Goal: Transaction & Acquisition: Purchase product/service

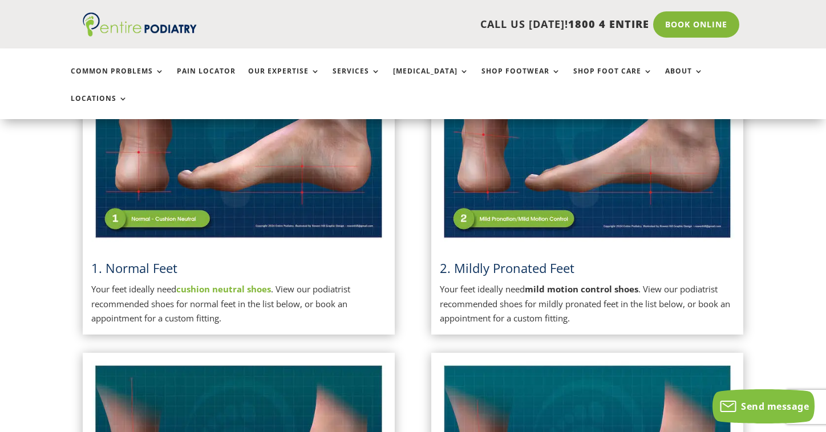
scroll to position [375, 0]
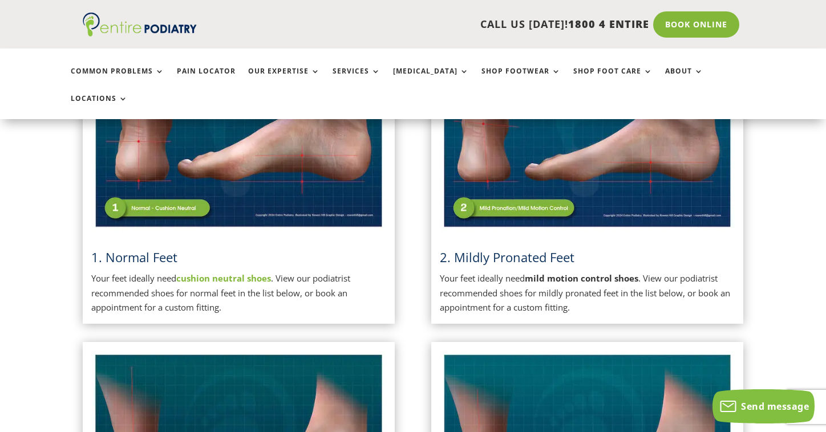
click at [483, 249] on span "2. Mildly Pronated Feet" at bounding box center [507, 257] width 135 height 17
click at [455, 271] on p "Your feet ideally need mild motion control shoes . View our podiatrist recommen…" at bounding box center [587, 293] width 295 height 44
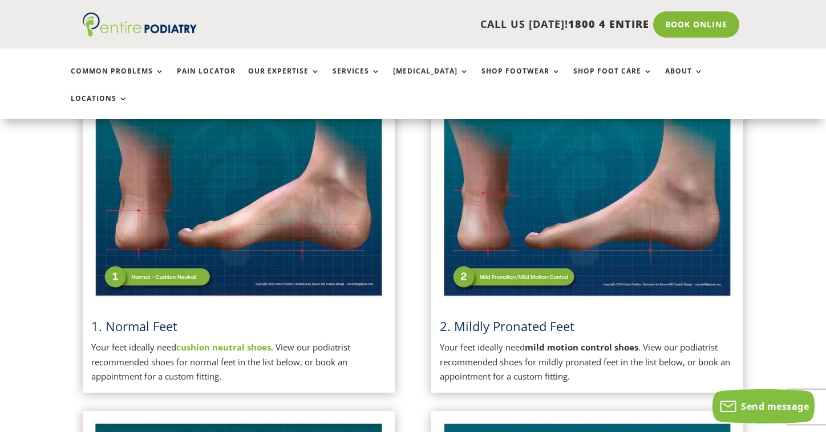
scroll to position [307, 0]
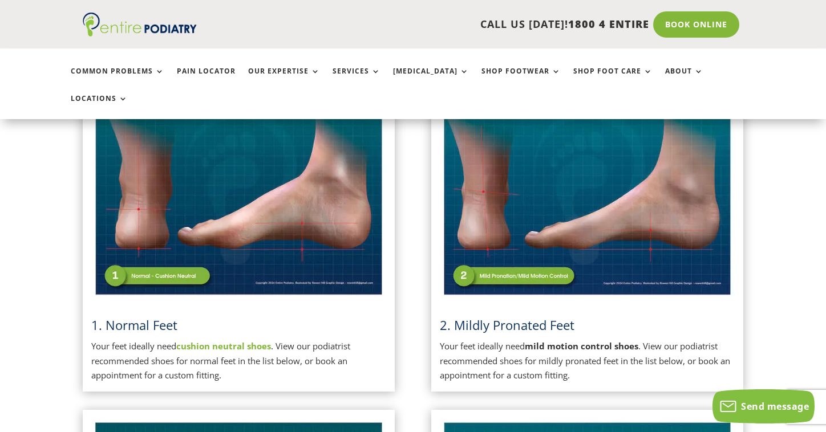
click at [579, 197] on img at bounding box center [587, 195] width 295 height 208
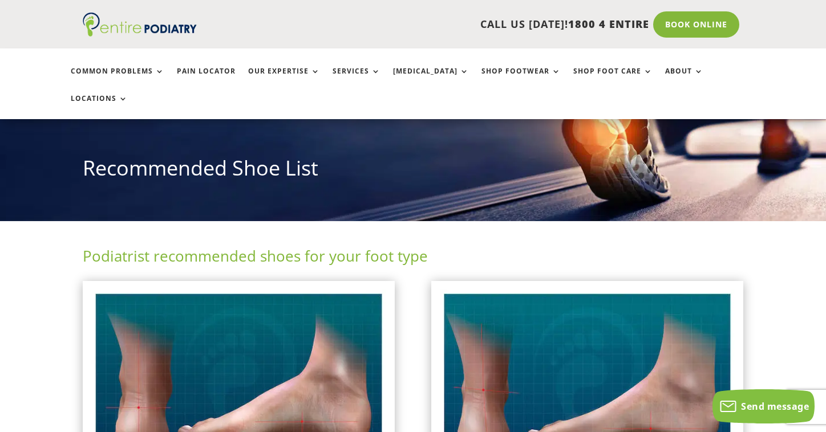
scroll to position [104, 0]
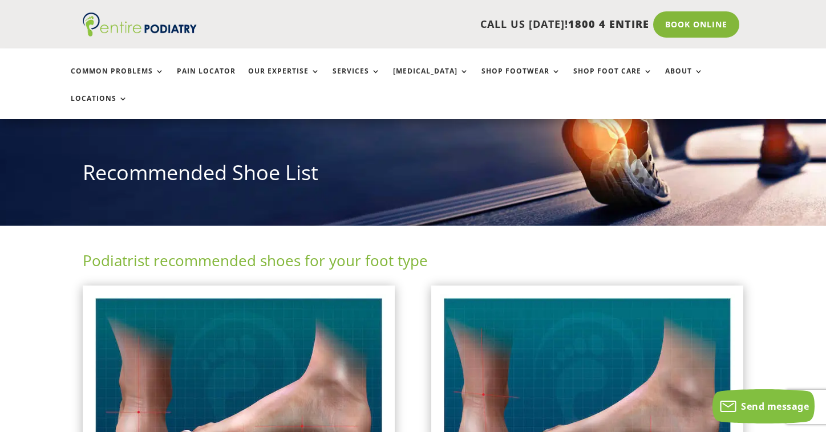
click at [442, 294] on img at bounding box center [587, 398] width 295 height 208
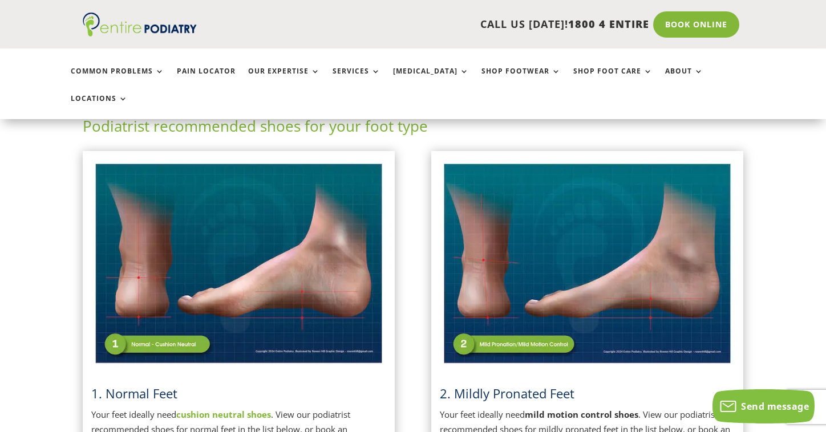
scroll to position [237, 0]
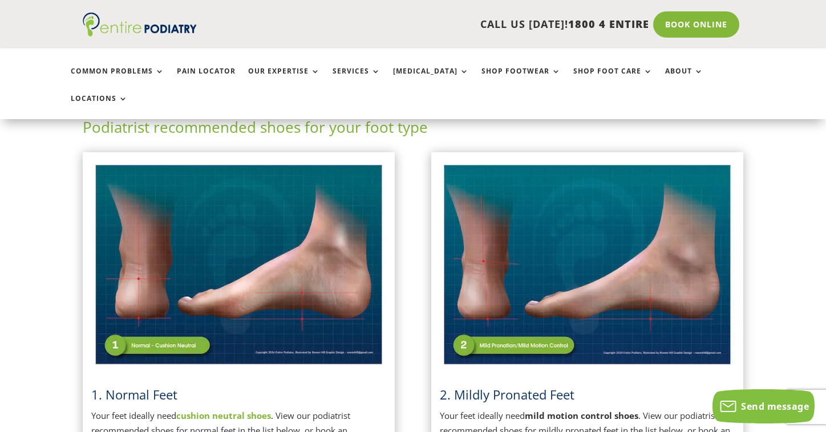
click at [463, 409] on p "Your feet ideally need mild motion control shoes . View our podiatrist recommen…" at bounding box center [587, 431] width 295 height 44
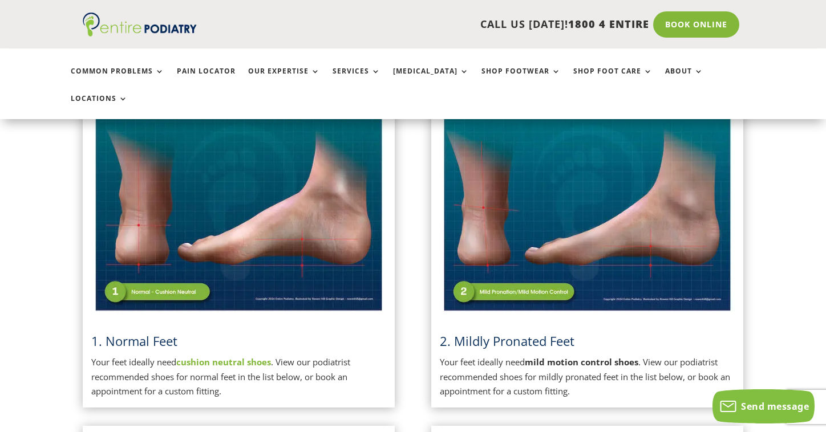
scroll to position [291, 0]
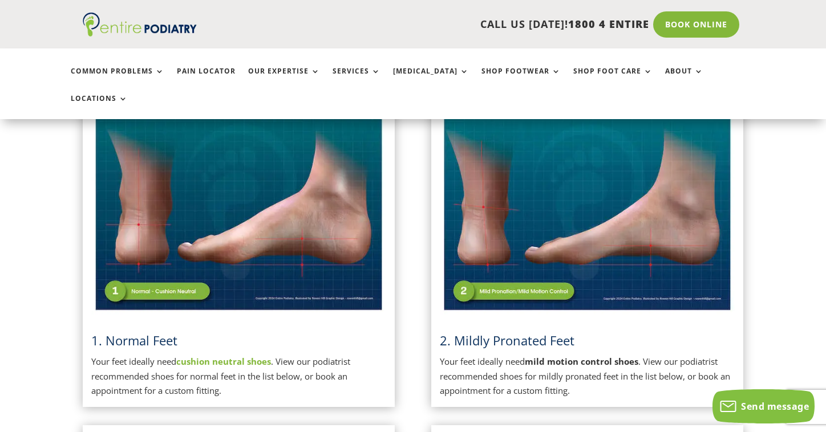
click at [520, 355] on p "Your feet ideally need mild motion control shoes . View our podiatrist recommen…" at bounding box center [587, 377] width 295 height 44
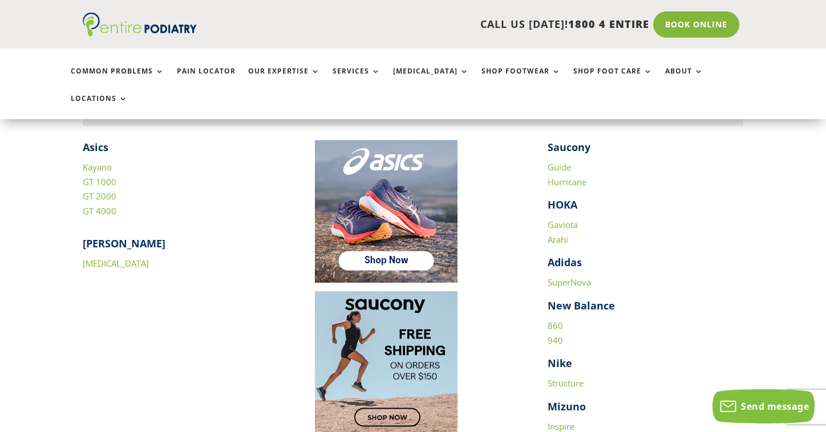
scroll to position [1601, 0]
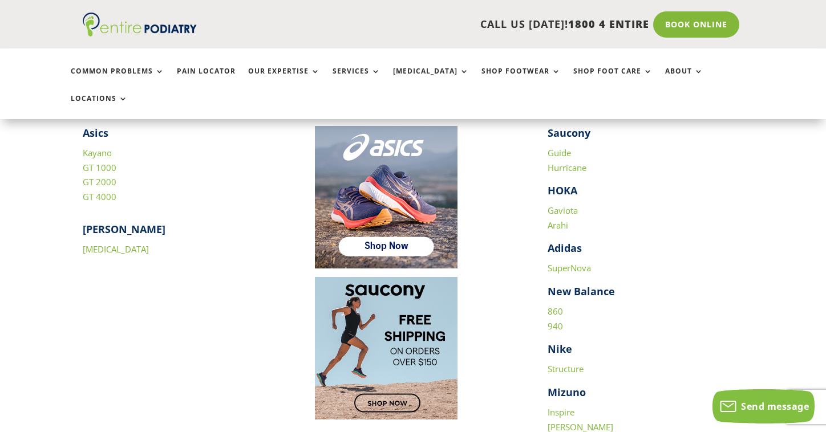
click at [576, 262] on link "SuperNova" at bounding box center [569, 267] width 43 height 11
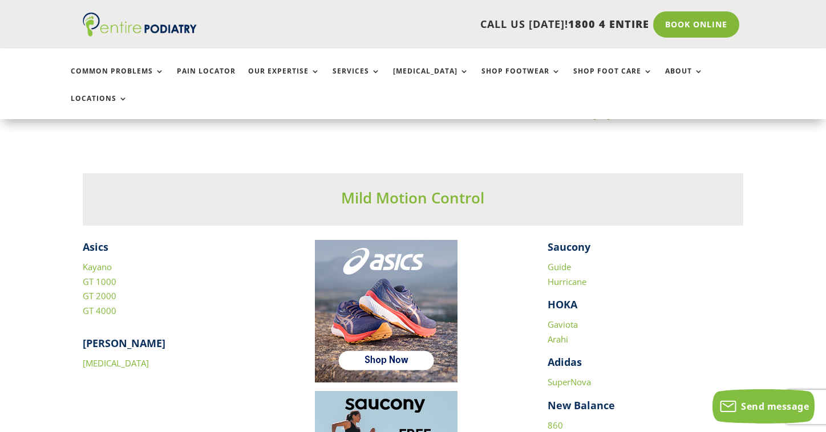
scroll to position [1458, 0]
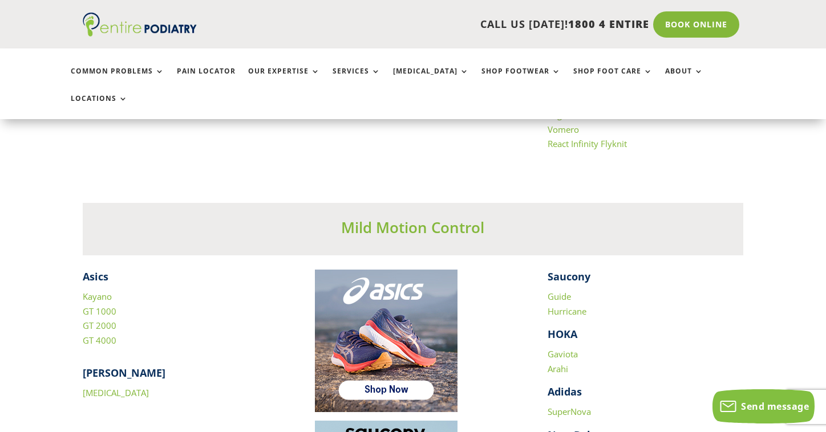
click at [564, 348] on link "Gaviota" at bounding box center [563, 353] width 30 height 11
click at [561, 363] on link "Arahi" at bounding box center [558, 368] width 21 height 11
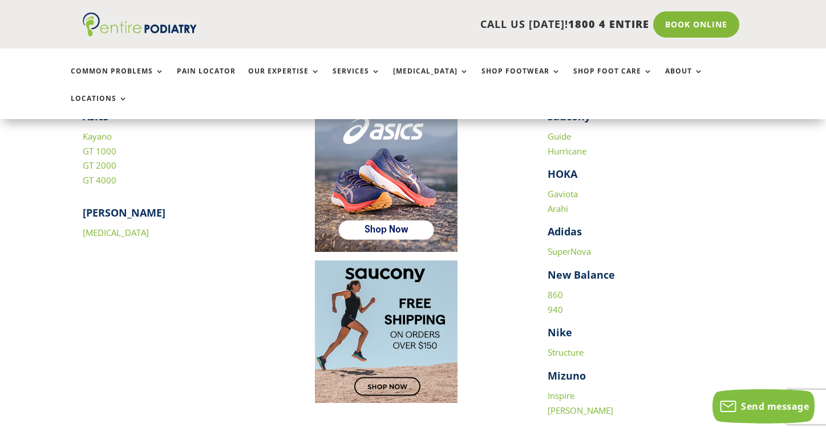
scroll to position [1558, 0]
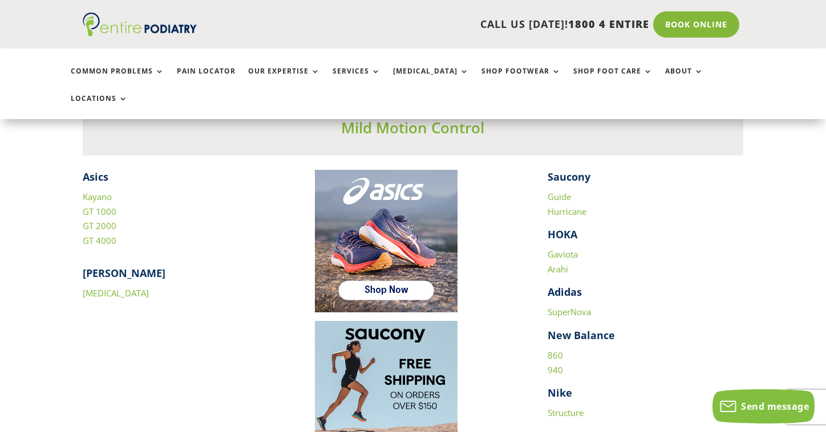
click at [121, 287] on link "[MEDICAL_DATA]" at bounding box center [116, 292] width 66 height 11
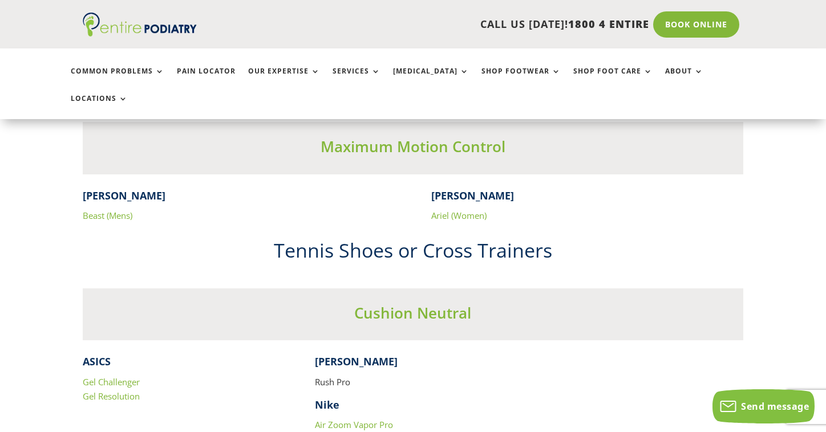
scroll to position [2139, 0]
